Goal: Information Seeking & Learning: Find specific fact

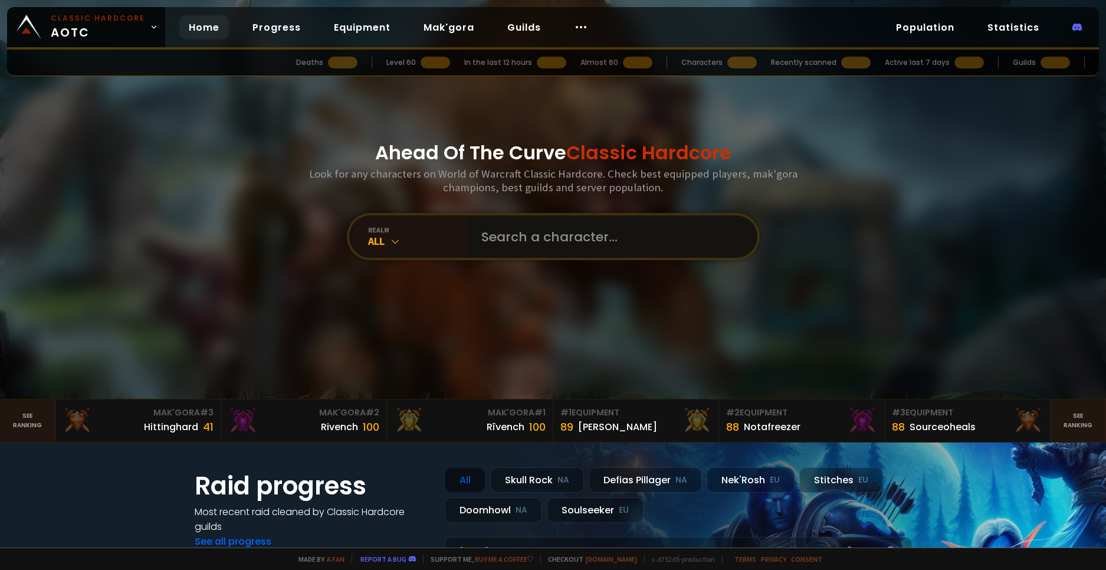
click at [520, 234] on input "text" at bounding box center [608, 236] width 269 height 42
type input "D"
type input "C"
type input "Volcome"
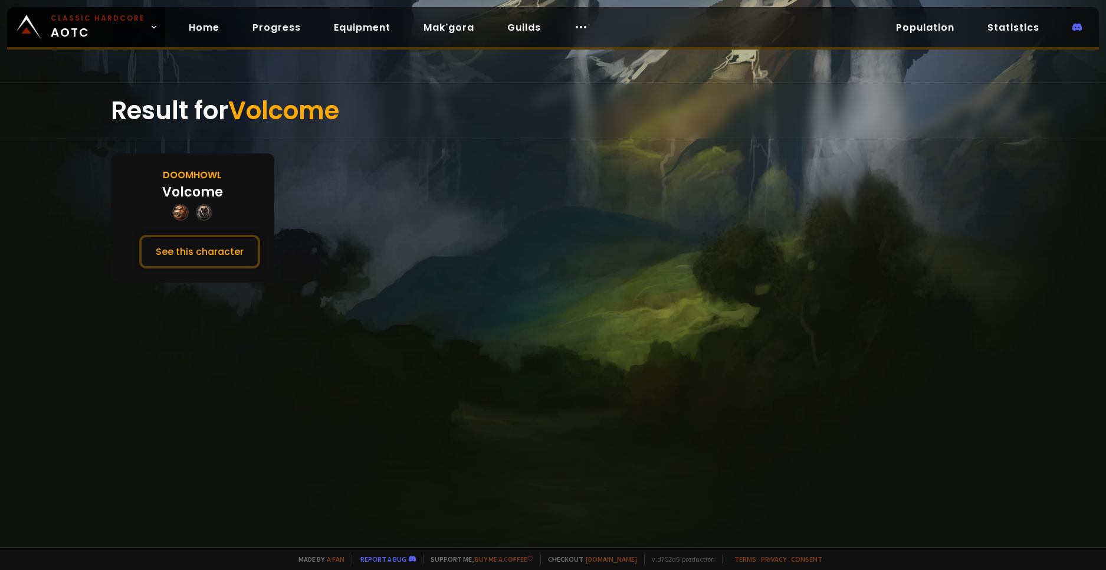
click at [204, 195] on div "Volcome" at bounding box center [192, 191] width 61 height 19
click at [184, 238] on button "See this character" at bounding box center [199, 252] width 121 height 34
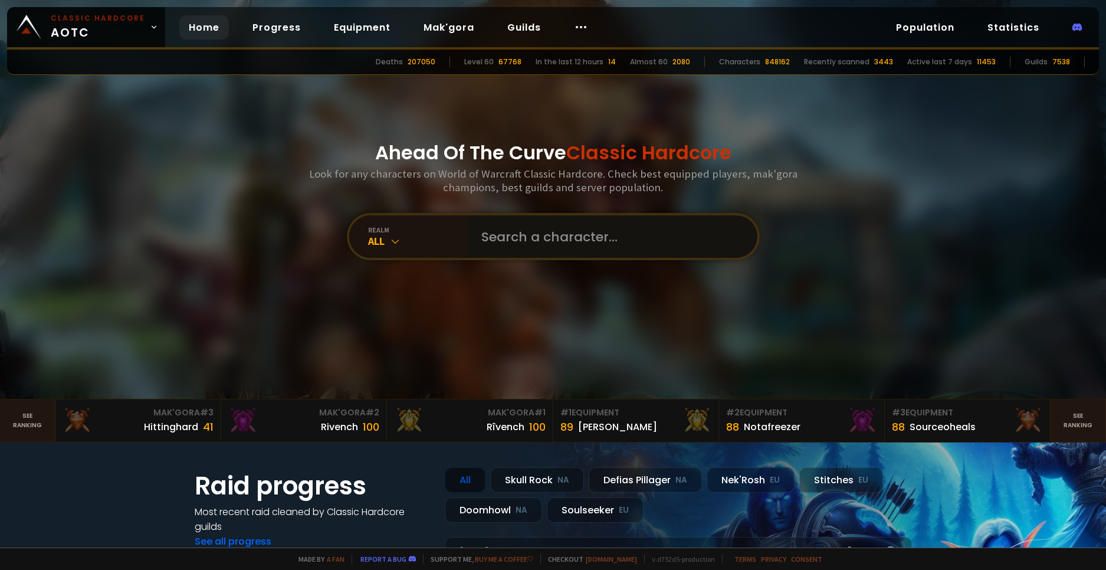
click at [507, 250] on input "text" at bounding box center [608, 236] width 269 height 42
type input "Tubby"
click at [515, 228] on input "text" at bounding box center [608, 236] width 269 height 42
paste input "ß"
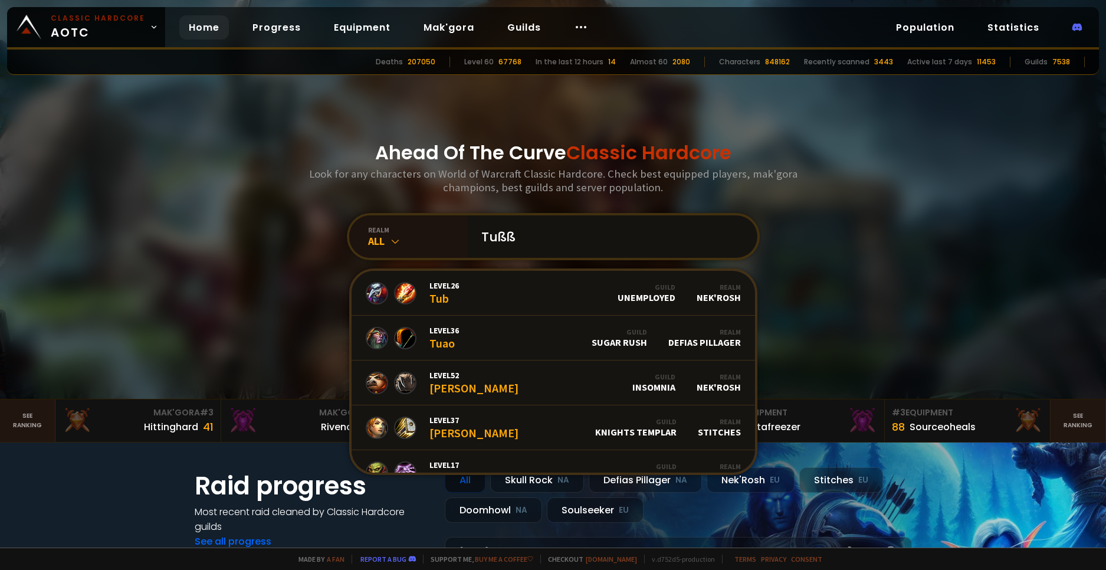
type input "Tußßy"
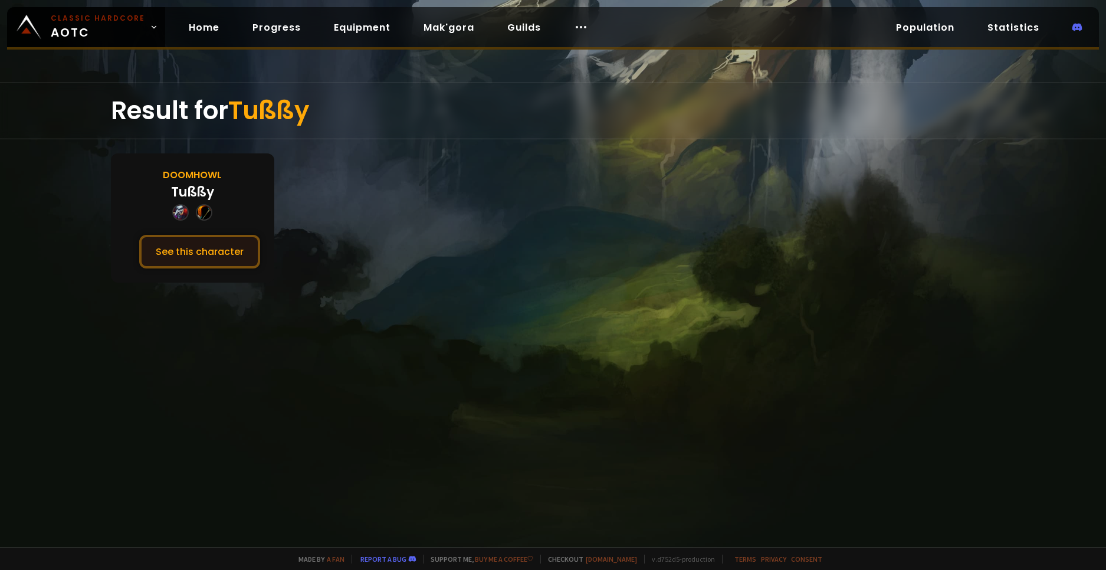
click at [214, 251] on button "See this character" at bounding box center [199, 252] width 121 height 34
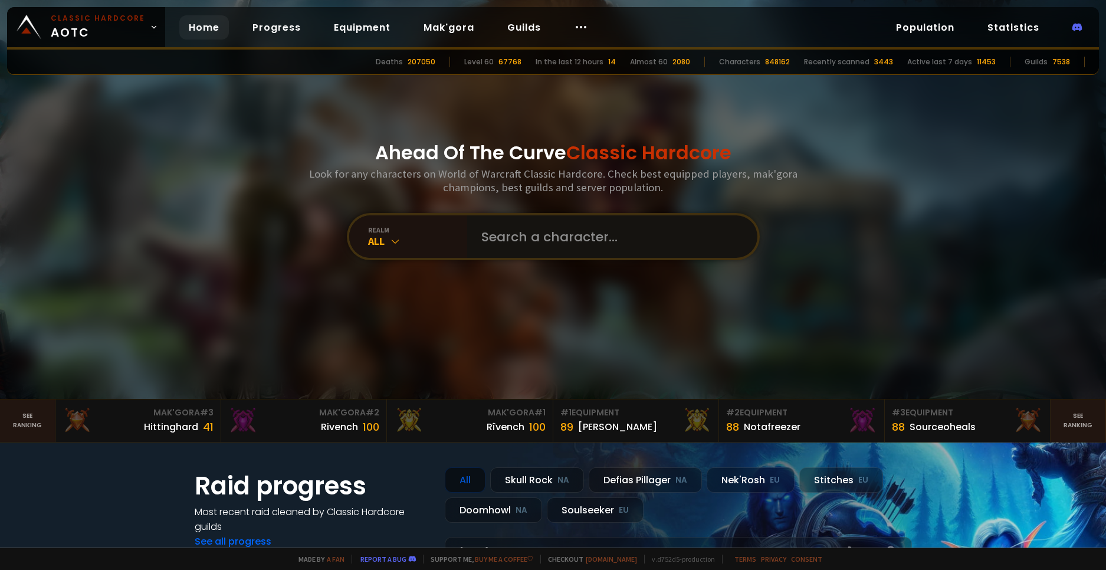
click at [498, 227] on input "text" at bounding box center [608, 236] width 269 height 42
paste input "ß"
type input "ßloodlust"
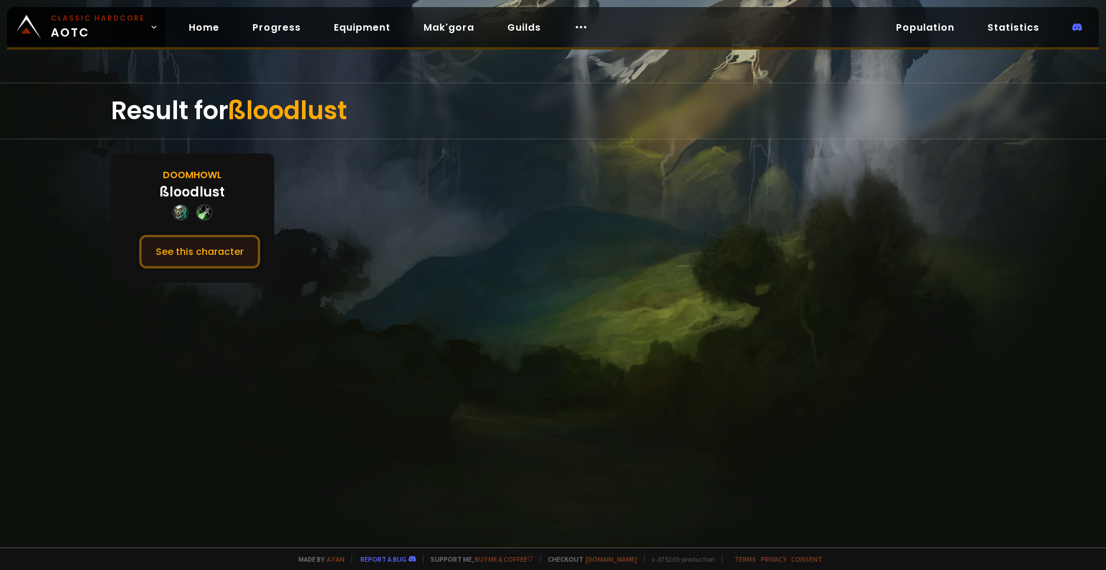
click at [220, 255] on button "See this character" at bounding box center [199, 252] width 121 height 34
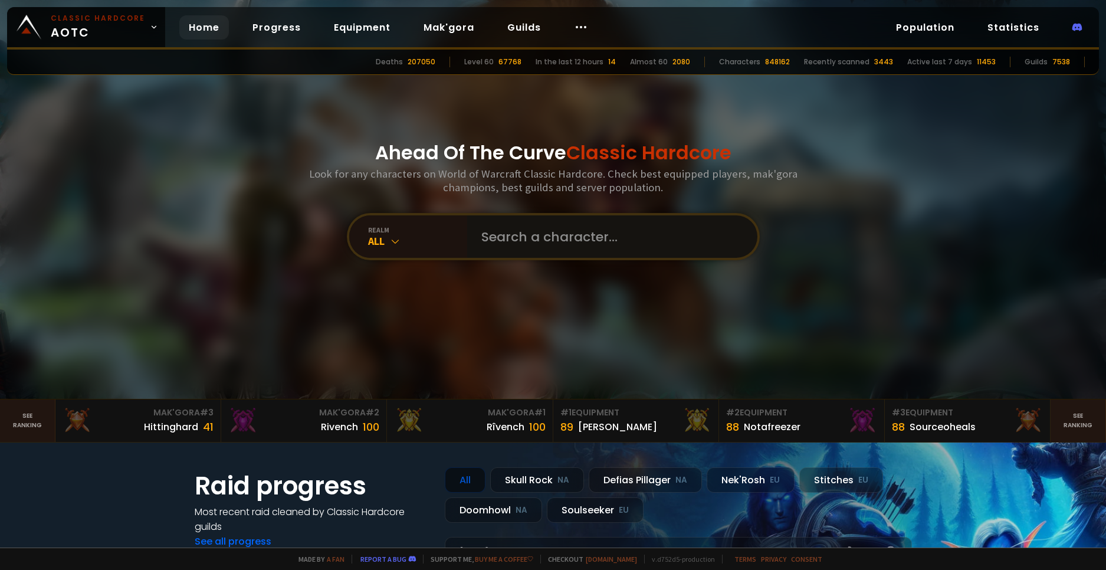
click at [569, 230] on input "text" at bounding box center [608, 236] width 269 height 42
type input "Volcome"
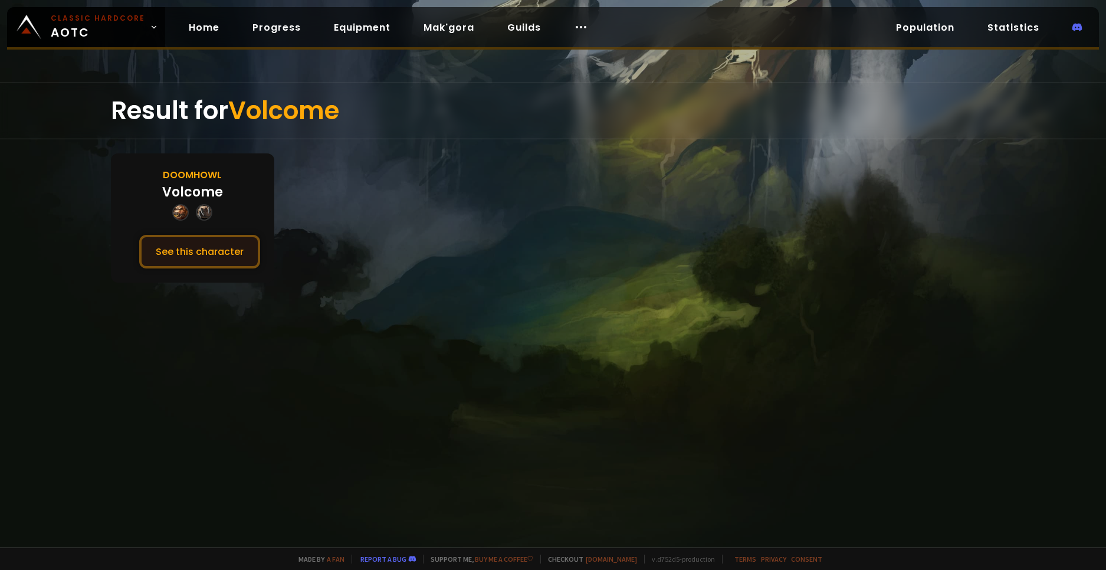
click at [172, 244] on button "See this character" at bounding box center [199, 252] width 121 height 34
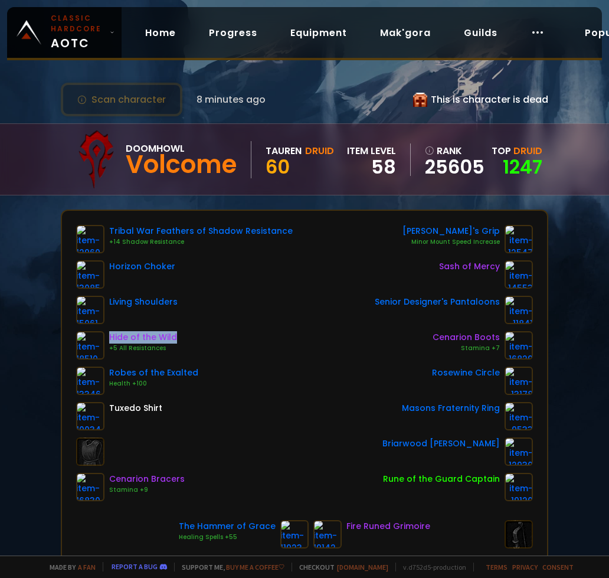
drag, startPoint x: 190, startPoint y: 334, endPoint x: 108, endPoint y: 332, distance: 82.0
click at [108, 332] on div "Hide of the Wild +5 All Resistances" at bounding box center [184, 345] width 217 height 28
copy div "Hide of the Wild"
drag, startPoint x: 427, startPoint y: 336, endPoint x: 490, endPoint y: 336, distance: 63.1
click at [490, 336] on div "Cenarion Boots Stamina +7" at bounding box center [454, 345] width 158 height 28
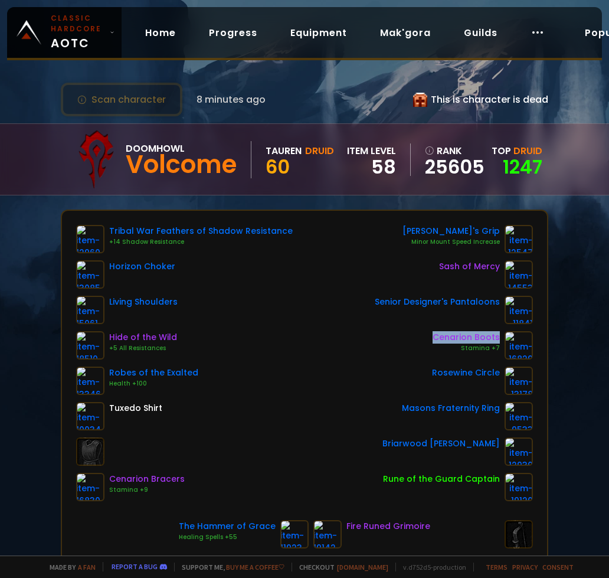
copy div "Cenarion Boots"
drag, startPoint x: 420, startPoint y: 266, endPoint x: 493, endPoint y: 266, distance: 73.2
click at [493, 266] on div "Sash of Mercy" at bounding box center [454, 274] width 158 height 28
copy div "Sash of Mercy"
drag, startPoint x: 192, startPoint y: 480, endPoint x: 110, endPoint y: 478, distance: 81.4
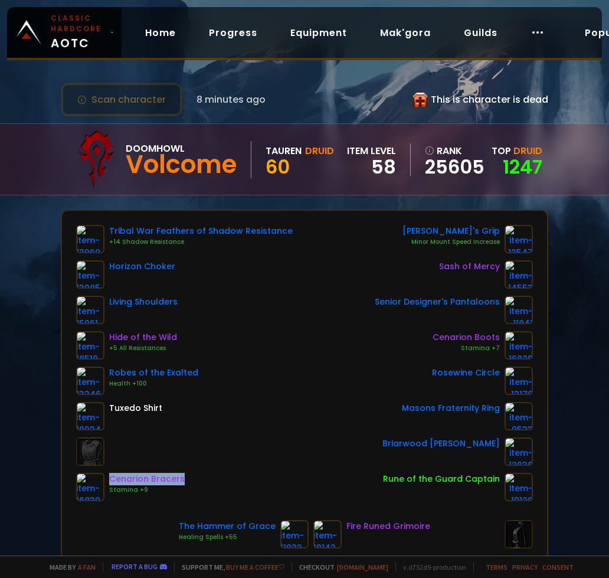
click at [110, 478] on div "Cenarion Bracers Stamina +9" at bounding box center [184, 487] width 217 height 28
copy div "Cenarion Bracers"
